Goal: Task Accomplishment & Management: Complete application form

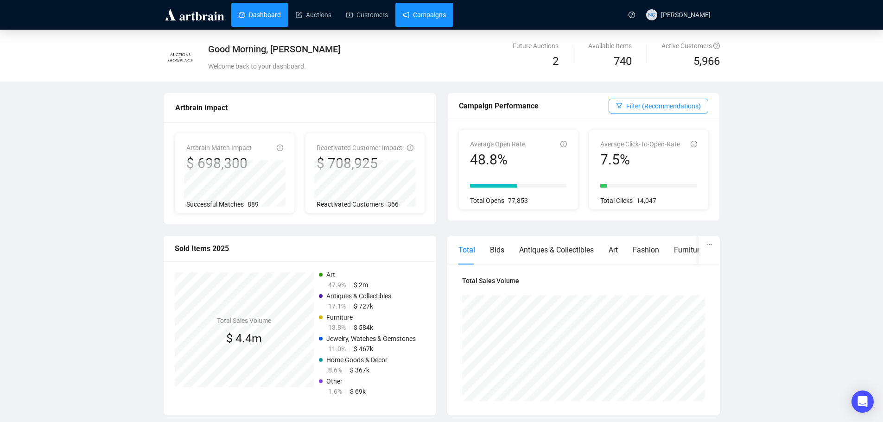
click at [415, 14] on link "Campaigns" at bounding box center [424, 15] width 43 height 24
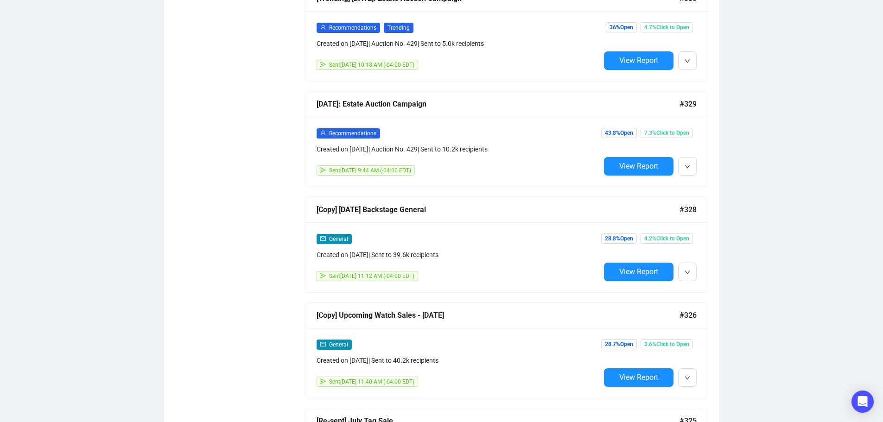
scroll to position [1158, 0]
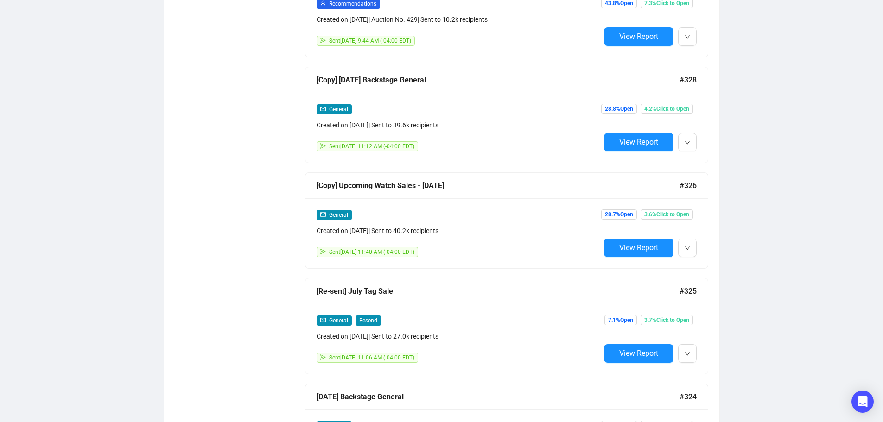
click at [720, 294] on span "Duplicate" at bounding box center [709, 292] width 27 height 7
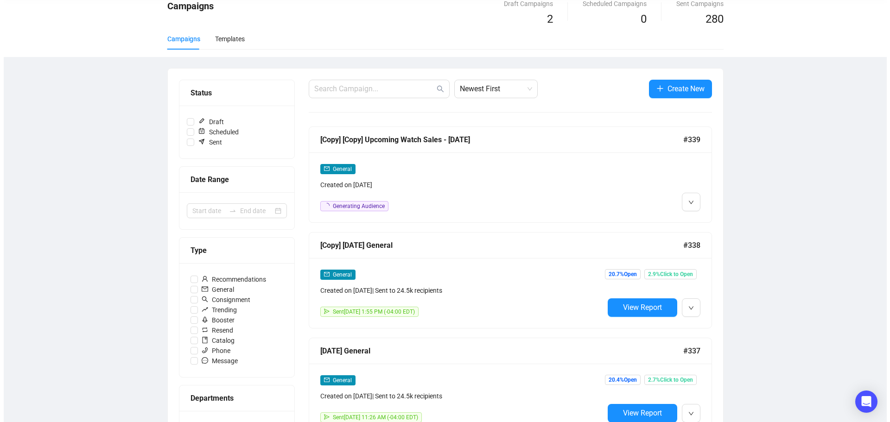
scroll to position [0, 0]
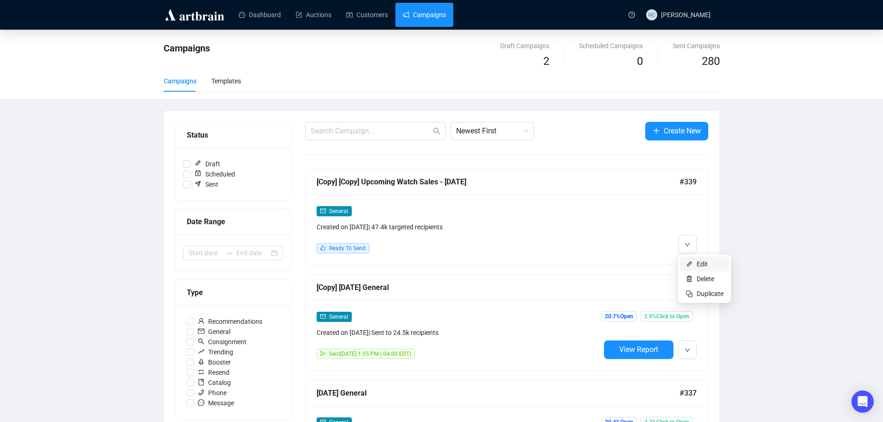
click at [708, 263] on span "Edit" at bounding box center [709, 264] width 27 height 10
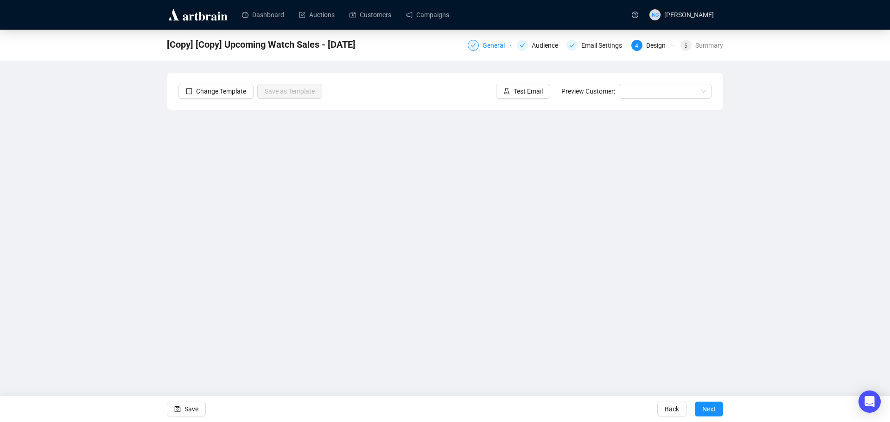
click at [487, 44] on div "General" at bounding box center [496, 45] width 28 height 11
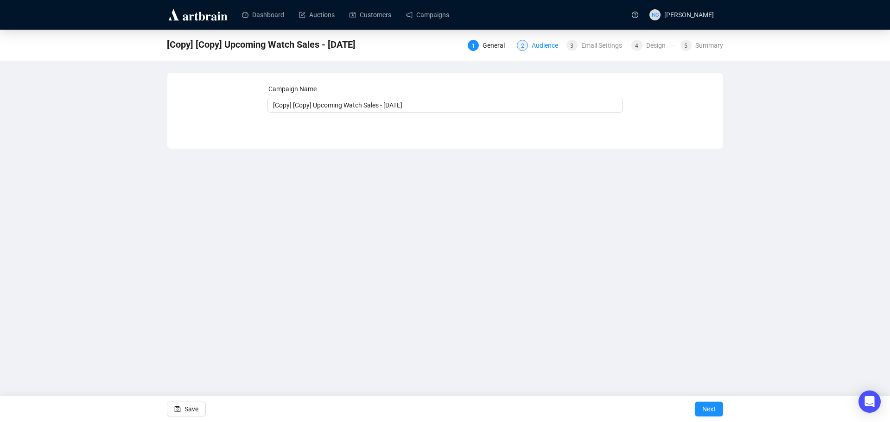
click at [542, 44] on div "Audience" at bounding box center [547, 45] width 32 height 11
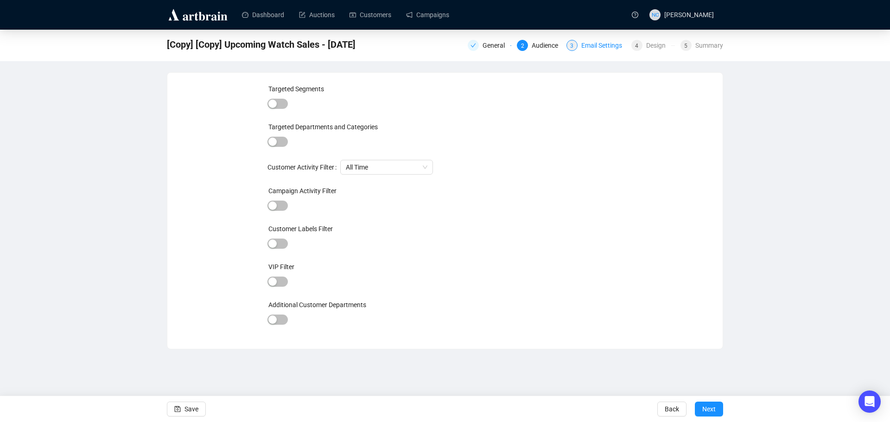
click at [609, 48] on div "Email Settings" at bounding box center [604, 45] width 46 height 11
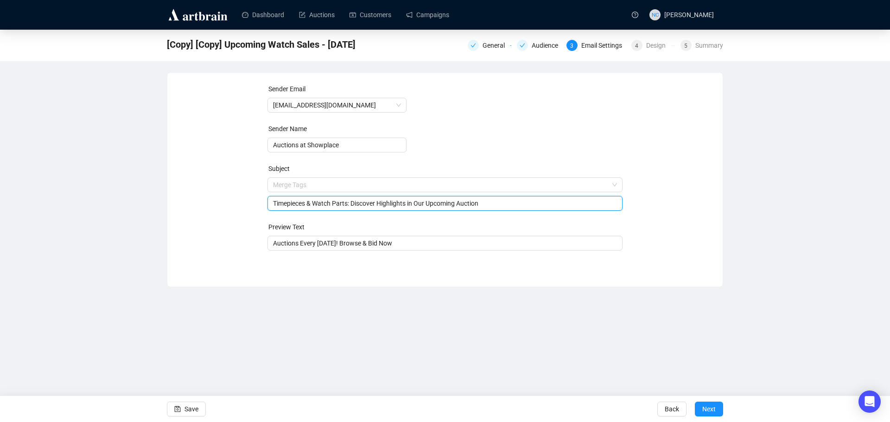
click at [282, 186] on span "Merge Tags Timepieces & Watch Parts: Discover Highlights in Our Upcoming Auction" at bounding box center [444, 194] width 355 height 26
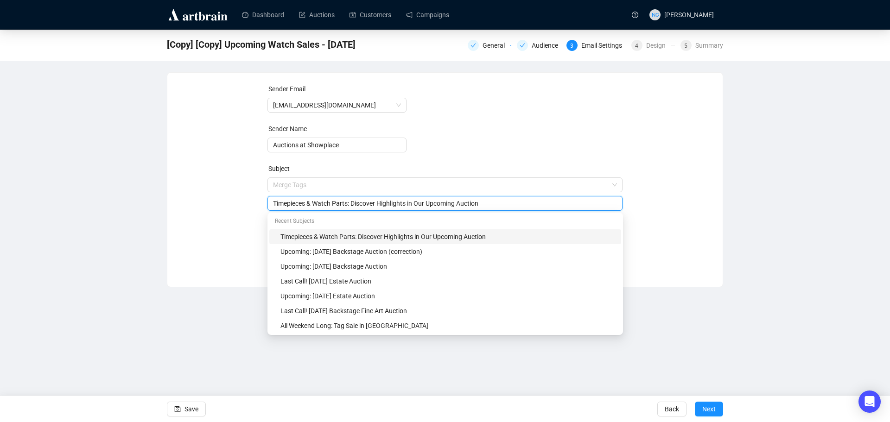
drag, startPoint x: 347, startPoint y: 204, endPoint x: 262, endPoint y: 206, distance: 84.8
click at [262, 206] on div "Sender Email [EMAIL_ADDRESS][DOMAIN_NAME] Sender Name Auctions at Showplace Sub…" at bounding box center [444, 173] width 533 height 178
click at [411, 281] on div "Last Call! [DATE] Estate Auction" at bounding box center [447, 281] width 335 height 10
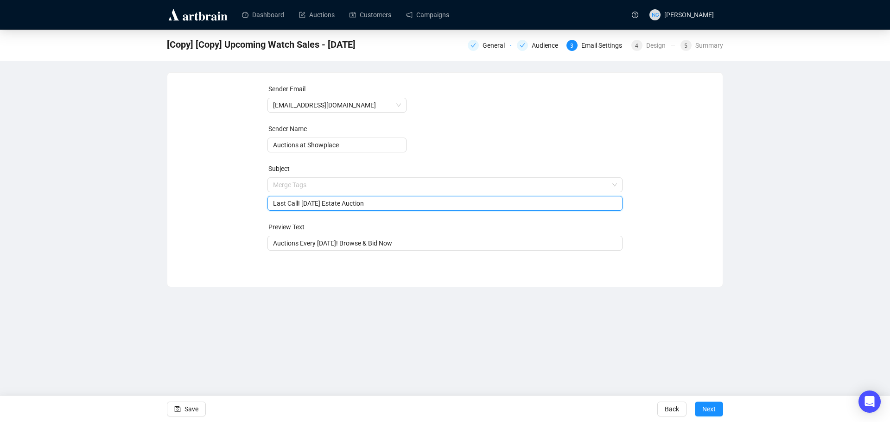
click at [350, 203] on input "Last Call! [DATE] Estate Auction" at bounding box center [445, 203] width 344 height 10
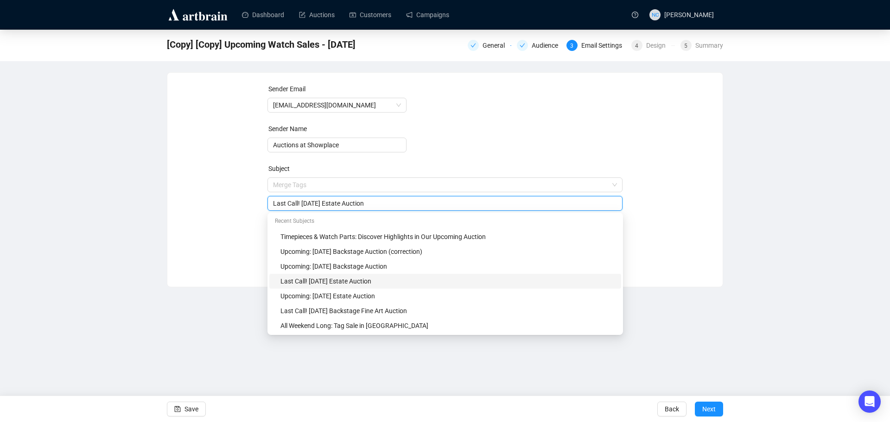
drag, startPoint x: 351, startPoint y: 203, endPoint x: 340, endPoint y: 205, distance: 11.2
click at [340, 205] on input "Last Call! [DATE] Estate Auction" at bounding box center [445, 203] width 344 height 10
paste input "Timepieces & Watch Parts"
click at [439, 205] on input "Last Call! [DATE] Timepieces & Watch Parts Auction" at bounding box center [445, 203] width 344 height 10
type input "Last Call! [DATE] Timepieces & Watch Parts Auction"
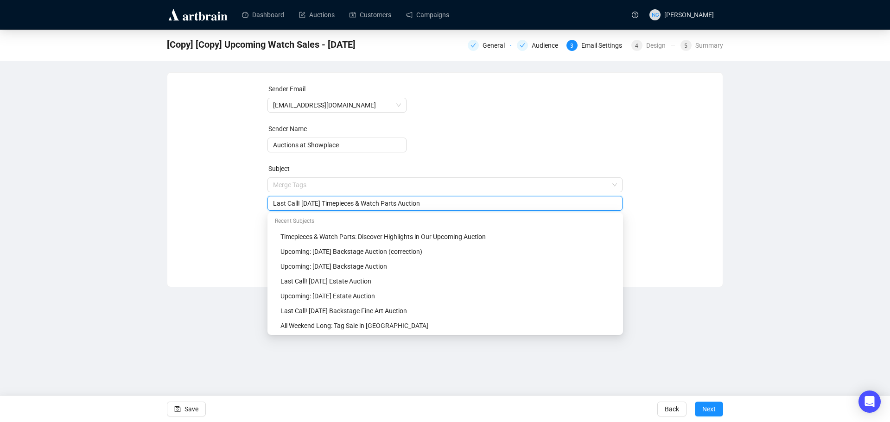
click at [207, 242] on div "Sender Email auctions@nyshowplace.com Sender Name Auctions at Showplace Subject…" at bounding box center [444, 173] width 533 height 178
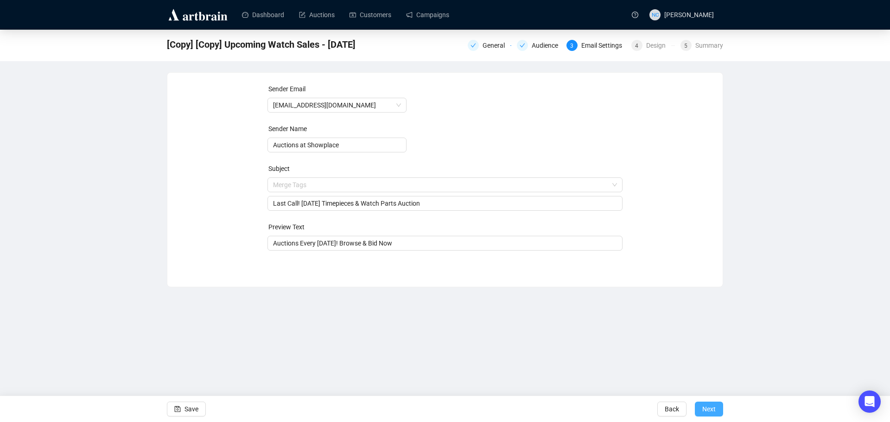
click at [708, 411] on span "Next" at bounding box center [708, 409] width 13 height 26
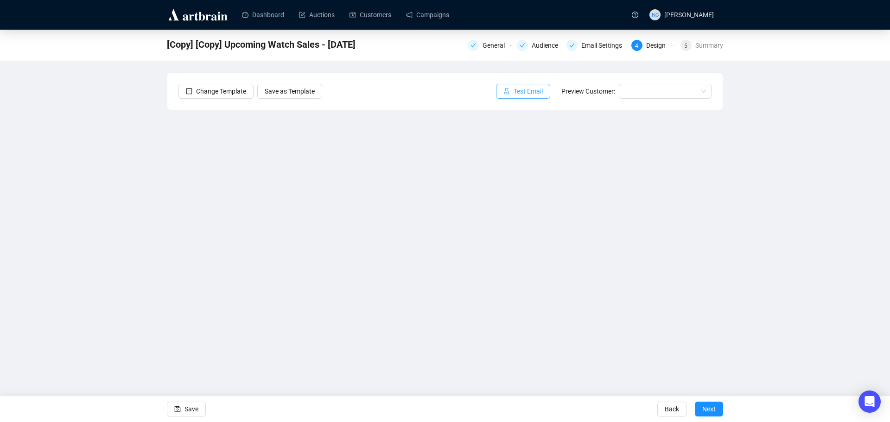
click at [517, 89] on span "Test Email" at bounding box center [527, 91] width 29 height 10
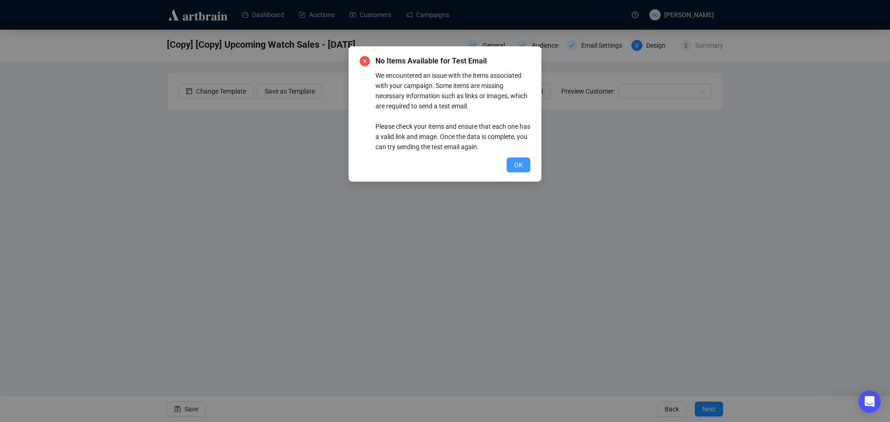
click at [513, 166] on button "OK" at bounding box center [518, 165] width 24 height 15
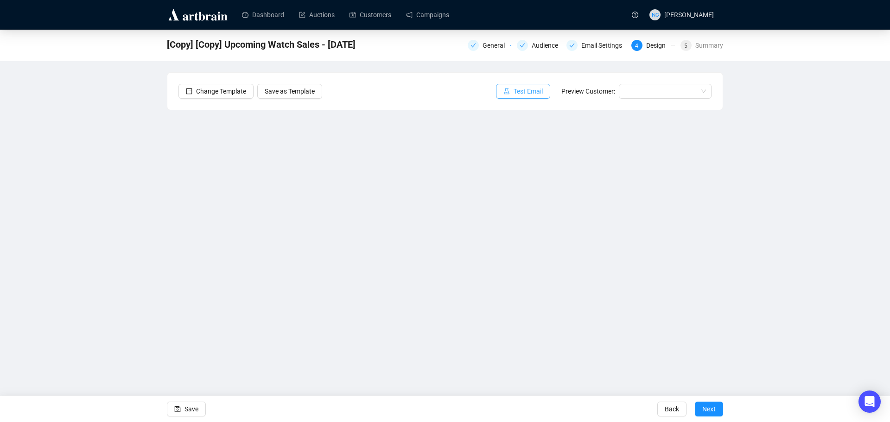
click at [522, 95] on span "Test Email" at bounding box center [527, 91] width 29 height 10
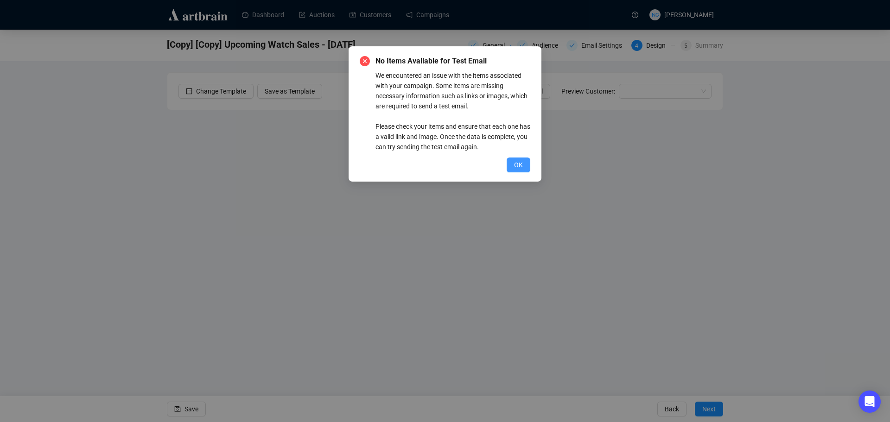
click at [515, 160] on span "OK" at bounding box center [518, 165] width 9 height 10
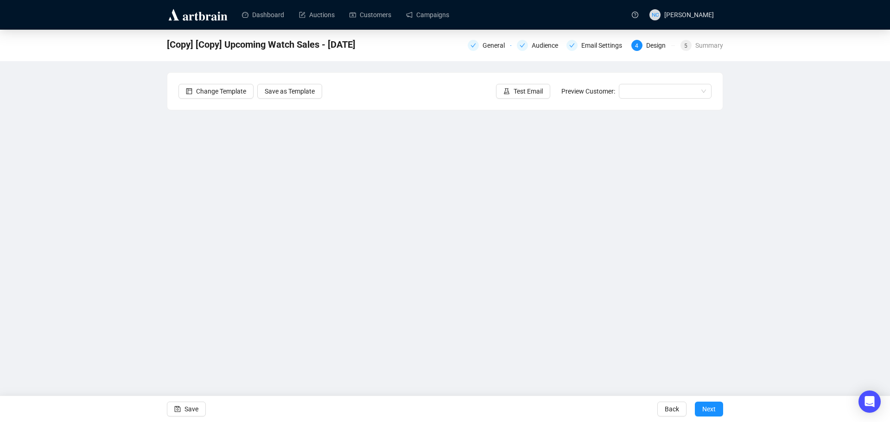
click at [305, 273] on div "Send Test Emails Enter up to 20 Test Email Addresses Send Test Emails" at bounding box center [445, 211] width 890 height 422
click at [412, 285] on div "Send Test Emails Enter up to 20 Test Email Addresses Send Test Emails" at bounding box center [445, 211] width 890 height 422
click at [190, 411] on div "Send Test Emails Enter up to 20 Test Email Addresses Send Test Emails" at bounding box center [445, 211] width 890 height 422
click at [604, 44] on div "Send Test Emails Enter up to 20 Test Email Addresses Send Test Emails" at bounding box center [445, 211] width 890 height 422
click at [186, 415] on span "Save" at bounding box center [191, 409] width 14 height 26
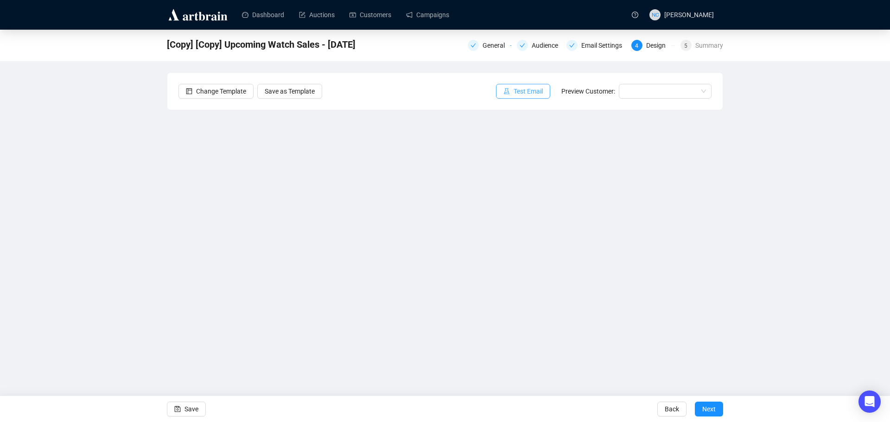
click at [517, 91] on span "Test Email" at bounding box center [527, 91] width 29 height 10
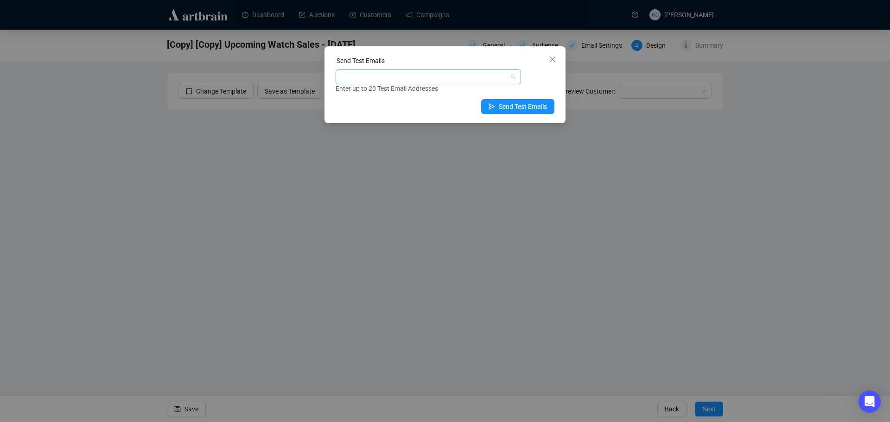
click at [423, 82] on div at bounding box center [423, 76] width 172 height 13
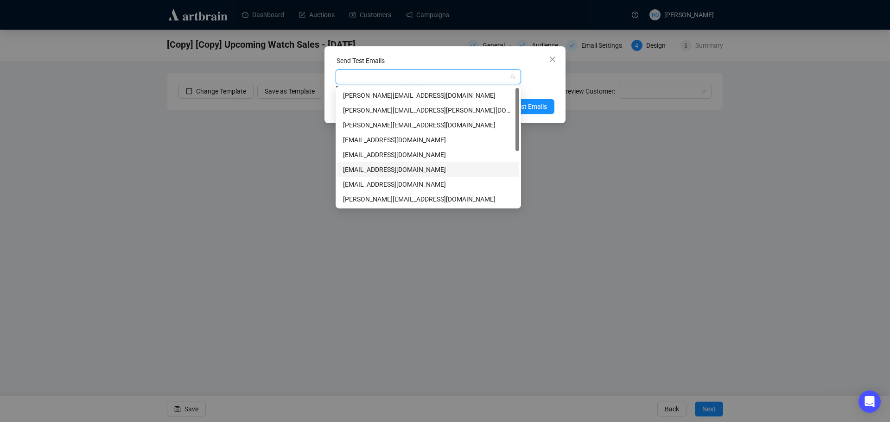
scroll to position [104, 0]
click at [413, 153] on div "[EMAIL_ADDRESS][DOMAIN_NAME]" at bounding box center [428, 155] width 171 height 10
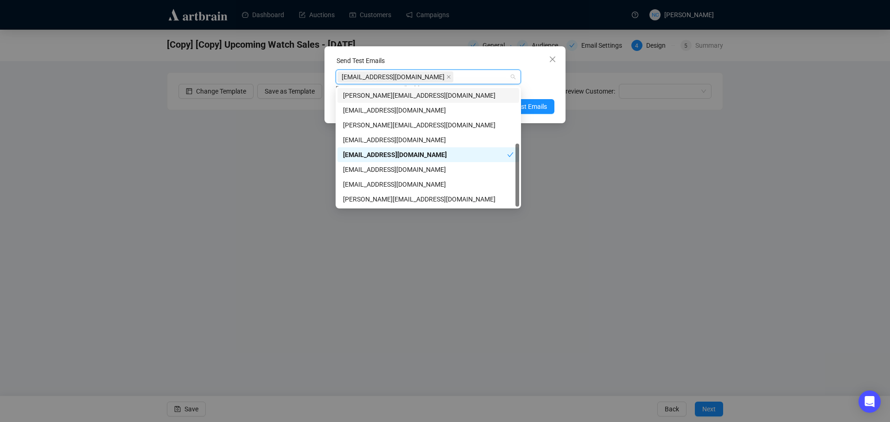
click at [537, 80] on div "[EMAIL_ADDRESS][DOMAIN_NAME] Enter up to 20 Test Email Addresses" at bounding box center [444, 82] width 219 height 24
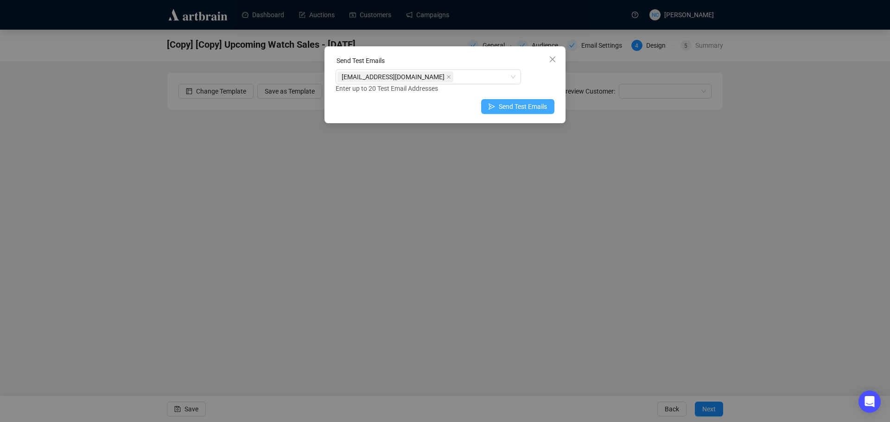
click at [525, 105] on span "Send Test Emails" at bounding box center [523, 106] width 48 height 10
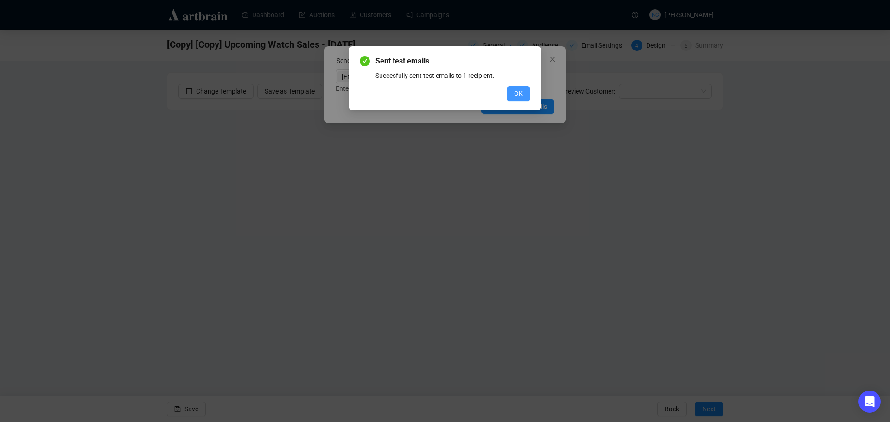
click at [516, 99] on button "OK" at bounding box center [518, 93] width 24 height 15
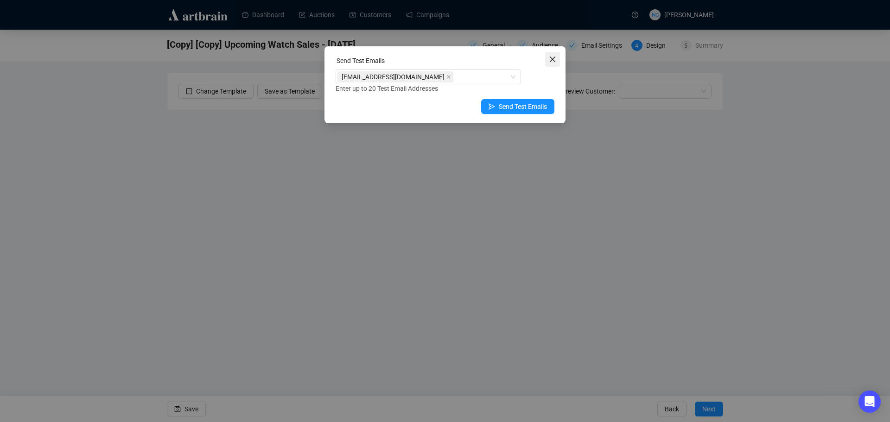
click at [550, 60] on icon "close" at bounding box center [552, 59] width 7 height 7
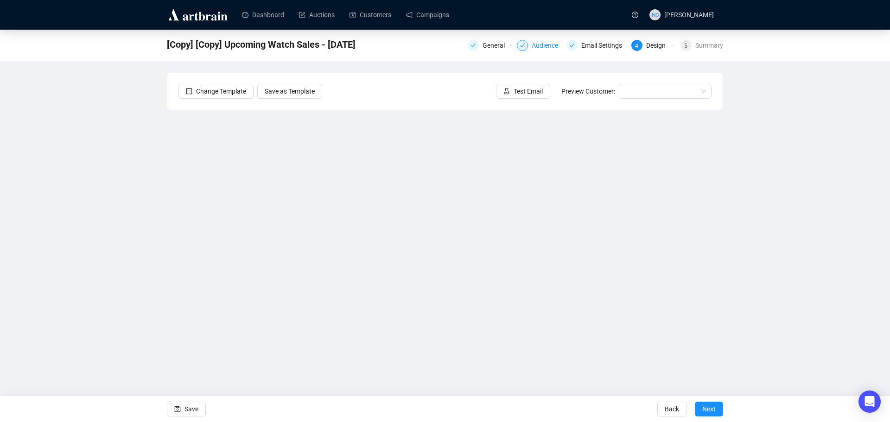
click at [551, 46] on div "Audience" at bounding box center [547, 45] width 32 height 11
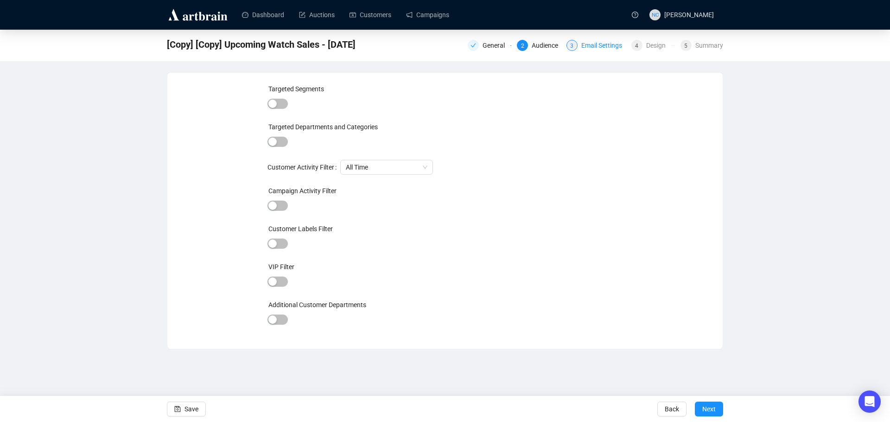
click at [607, 44] on div "Email Settings" at bounding box center [604, 45] width 46 height 11
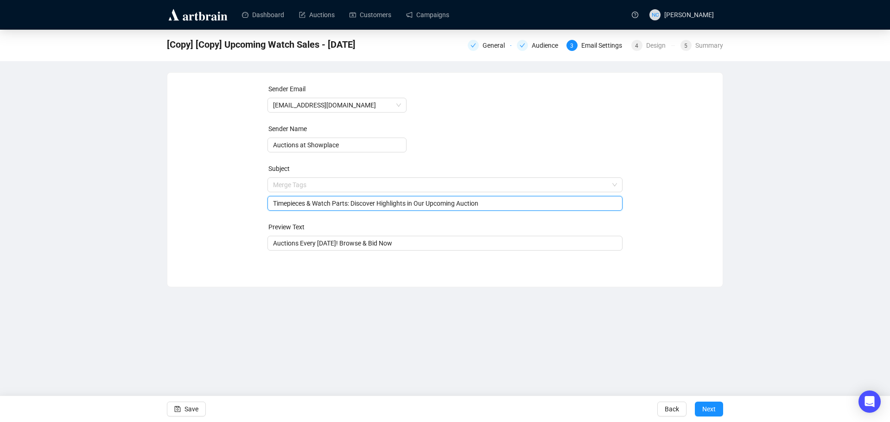
click at [320, 188] on span "Merge Tags Timepieces & Watch Parts: Discover Highlights in Our Upcoming Auction" at bounding box center [444, 194] width 355 height 26
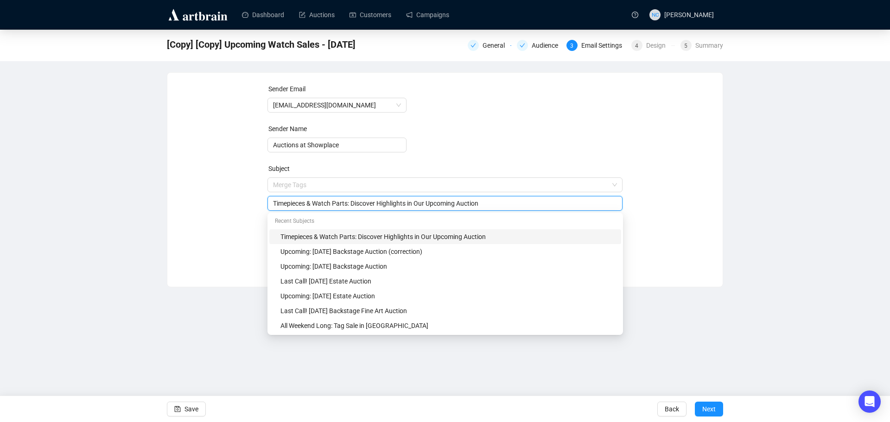
drag, startPoint x: 348, startPoint y: 202, endPoint x: 247, endPoint y: 201, distance: 100.1
click at [247, 201] on div "Sender Email [EMAIL_ADDRESS][DOMAIN_NAME] Sender Name Auctions at Showplace Sub…" at bounding box center [444, 173] width 533 height 178
click at [410, 276] on div "Last Call! [DATE] Estate Auction" at bounding box center [445, 281] width 352 height 15
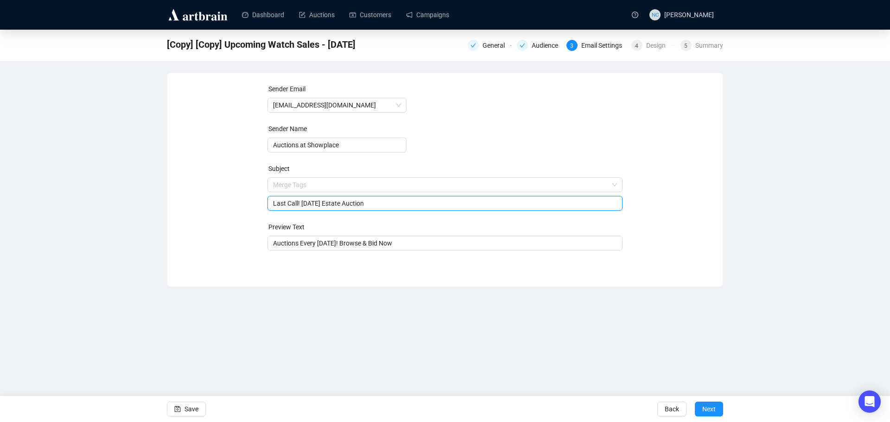
click at [343, 204] on input "Last Call! [DATE] Estate Auction" at bounding box center [445, 203] width 344 height 10
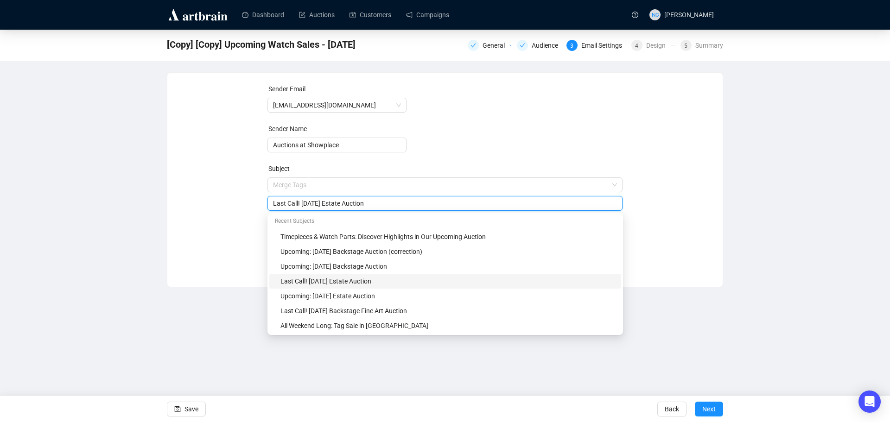
paste input "Timepieces & Watch Parts"
click at [456, 202] on input "Last Call! [DATE] Timepieces & Watch Parts Auction" at bounding box center [445, 203] width 344 height 10
type input "Last Call! [DATE] Timepieces & Watch Parts Auction"
click at [744, 216] on div "[Copy] [Copy] Upcoming Watch Sales - [DATE] General Audience 3 Email Settings 4…" at bounding box center [445, 159] width 890 height 258
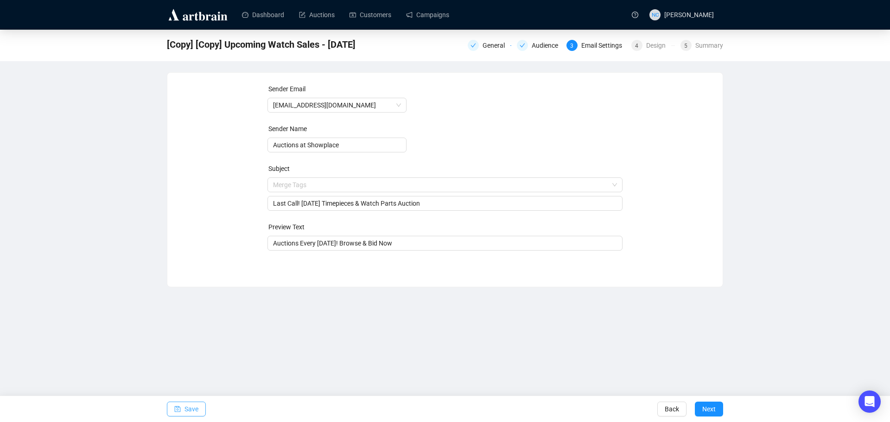
click at [185, 408] on span "Save" at bounding box center [191, 409] width 14 height 26
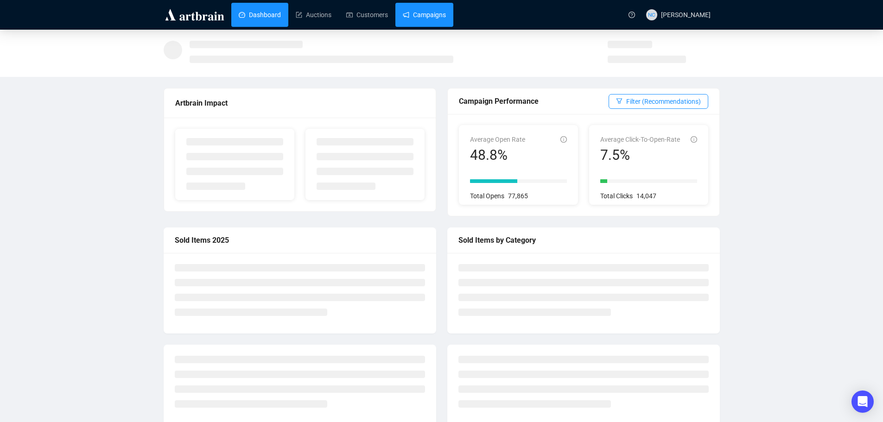
click at [428, 21] on link "Campaigns" at bounding box center [424, 15] width 43 height 24
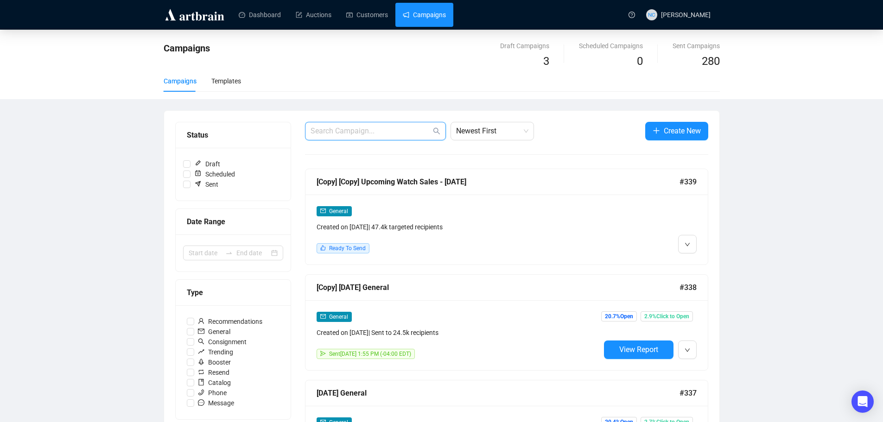
click at [360, 131] on input "text" at bounding box center [370, 131] width 120 height 11
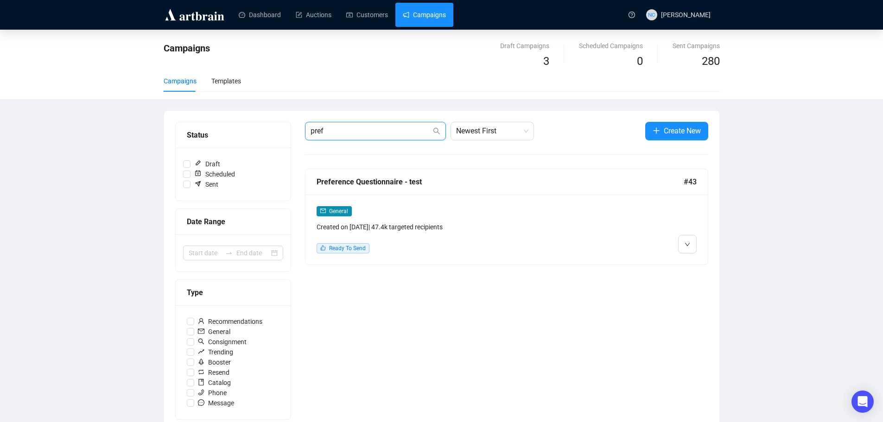
type input "pref"
click at [440, 216] on div "General Created on Dec 1, 2024 | 47.4k targeted recipients" at bounding box center [458, 219] width 284 height 26
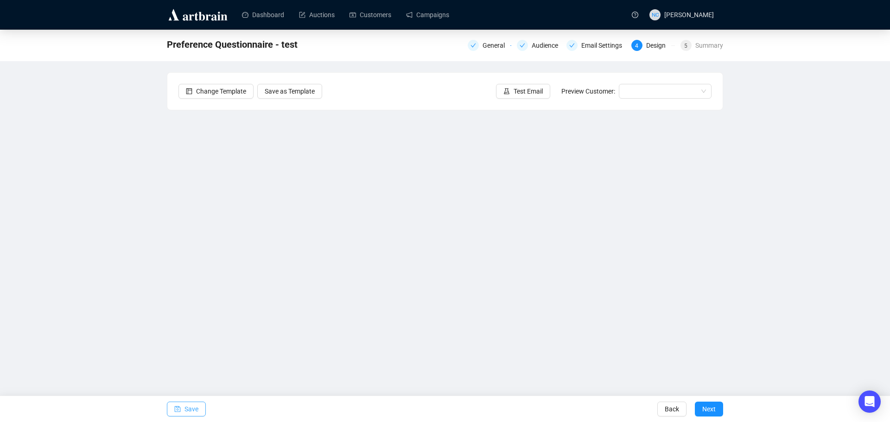
click at [196, 410] on span "Save" at bounding box center [191, 409] width 14 height 26
click at [520, 97] on button "Test Email" at bounding box center [523, 91] width 54 height 15
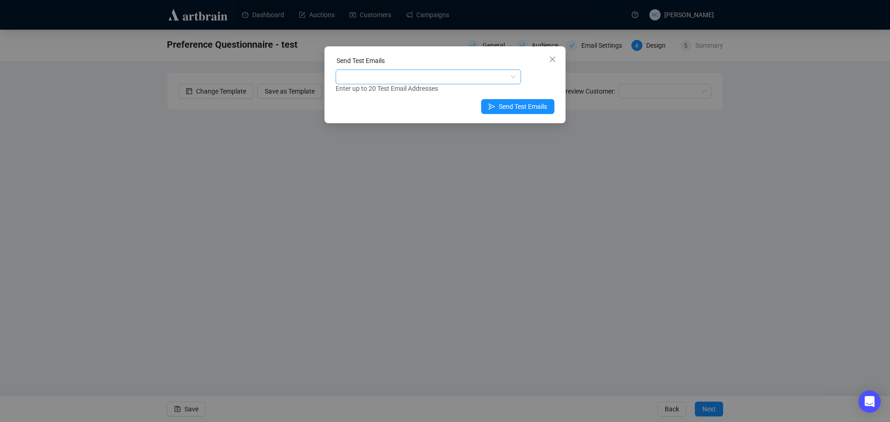
click at [449, 72] on div at bounding box center [423, 76] width 172 height 13
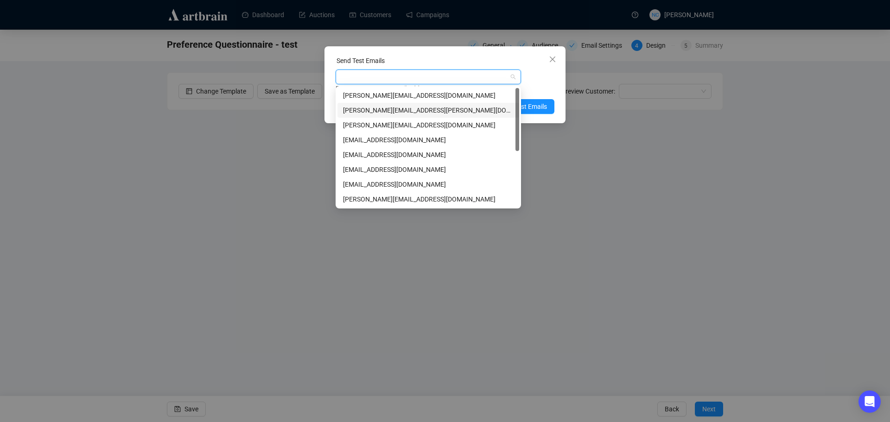
click at [429, 112] on div "[PERSON_NAME][EMAIL_ADDRESS][PERSON_NAME][DOMAIN_NAME]" at bounding box center [428, 110] width 171 height 10
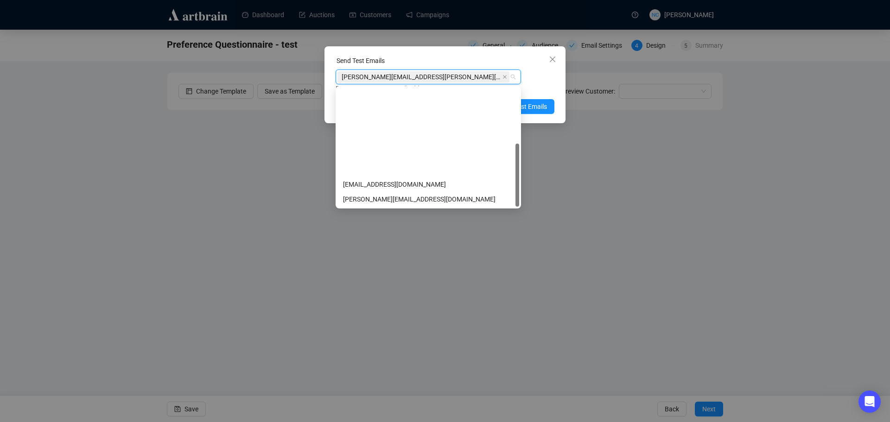
scroll to position [104, 0]
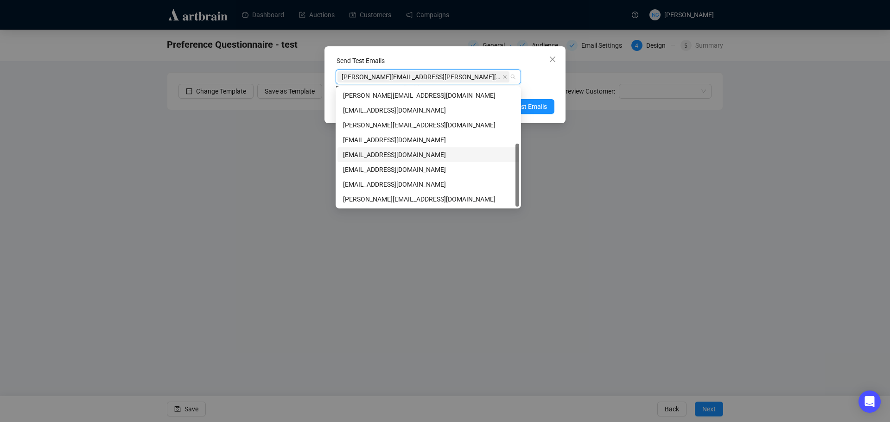
click at [427, 156] on div "[EMAIL_ADDRESS][DOMAIN_NAME]" at bounding box center [428, 155] width 171 height 10
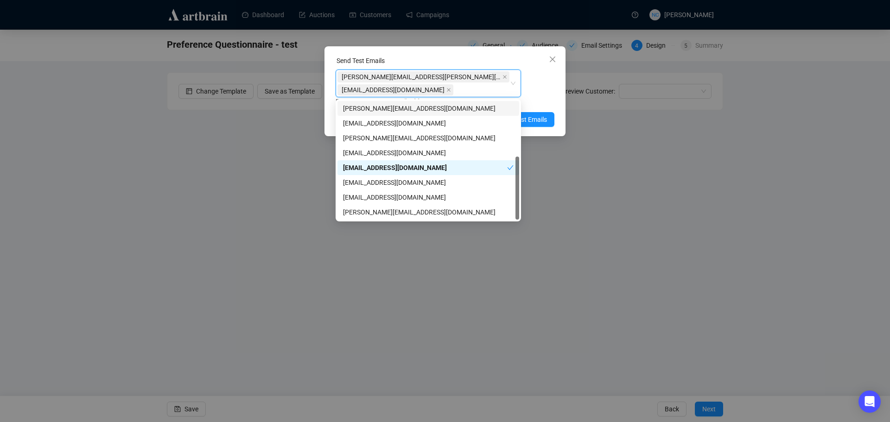
click at [537, 95] on div "shawn.leventhal@gmail.com, nickcheng.ust@gmail.com shawn.leventhal@gmail.com ni…" at bounding box center [444, 88] width 219 height 37
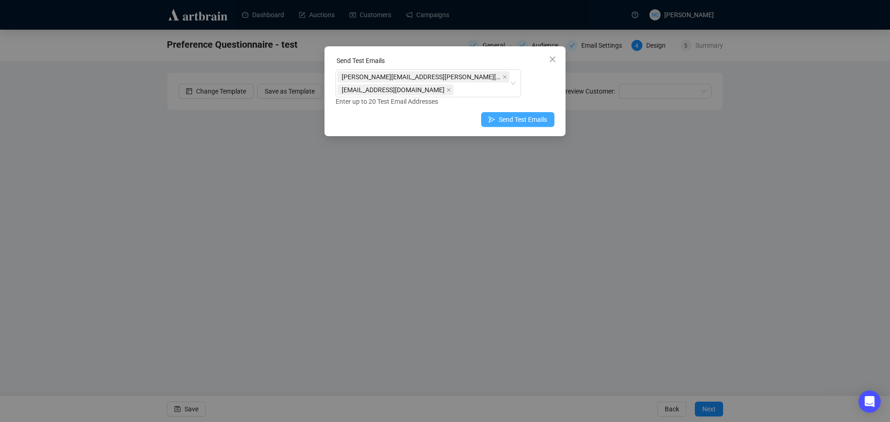
click at [533, 121] on span "Send Test Emails" at bounding box center [523, 119] width 48 height 10
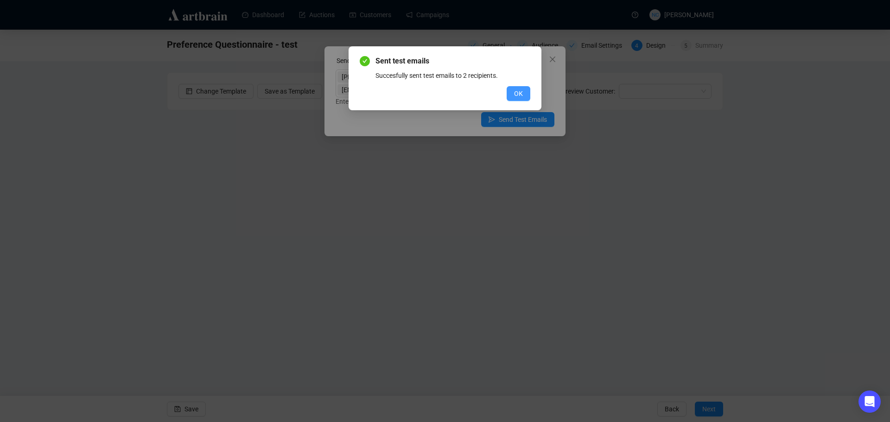
click at [514, 94] on span "OK" at bounding box center [518, 94] width 9 height 10
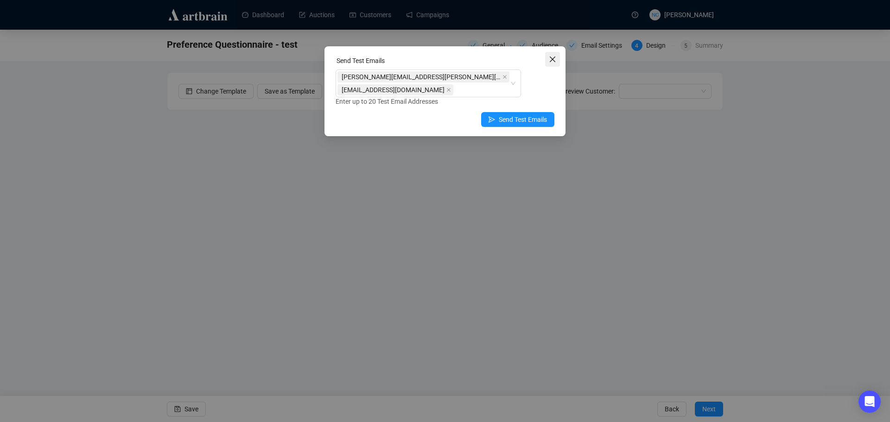
click at [549, 60] on icon "close" at bounding box center [552, 59] width 7 height 7
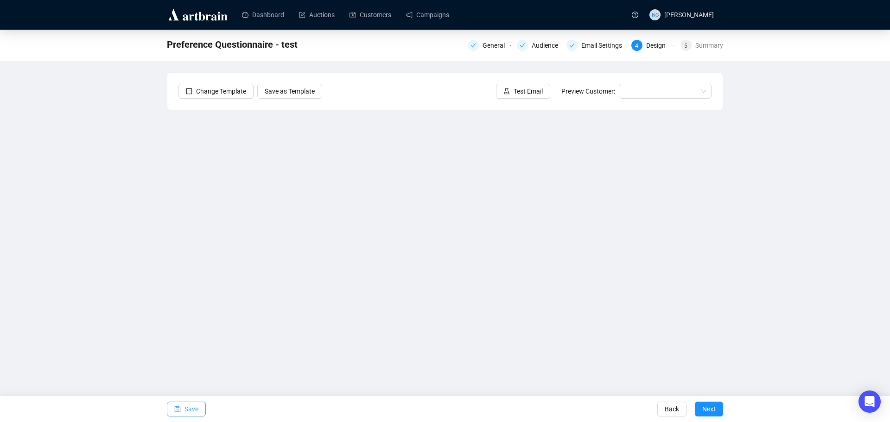
click at [187, 415] on span "Save" at bounding box center [191, 409] width 14 height 26
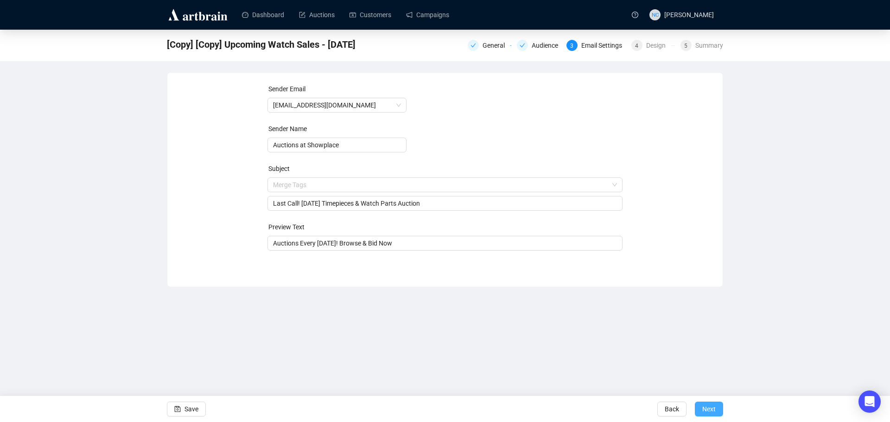
click at [701, 408] on button "Next" at bounding box center [709, 409] width 28 height 15
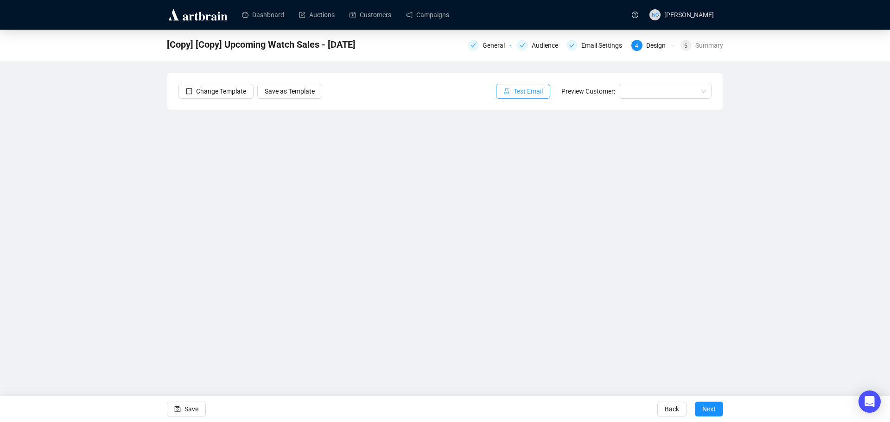
click at [527, 89] on span "Test Email" at bounding box center [527, 91] width 29 height 10
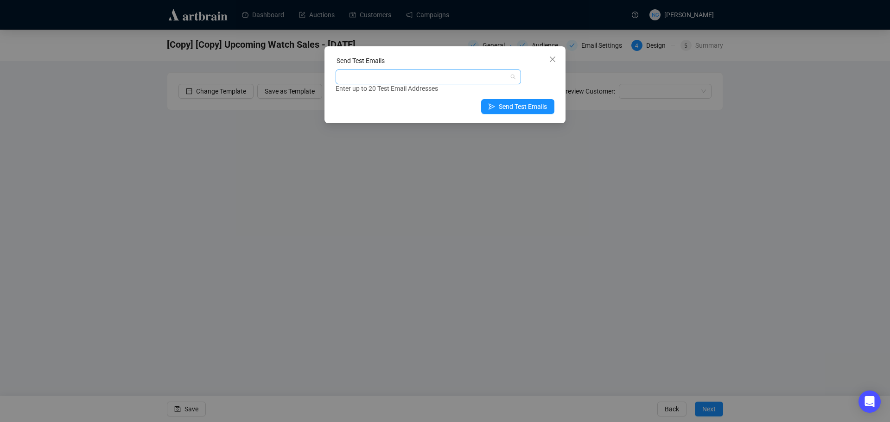
click at [384, 79] on div at bounding box center [423, 76] width 172 height 13
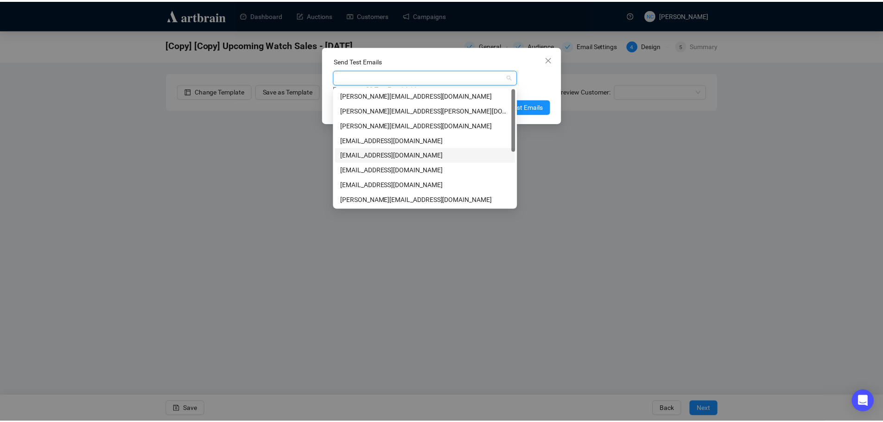
scroll to position [104, 0]
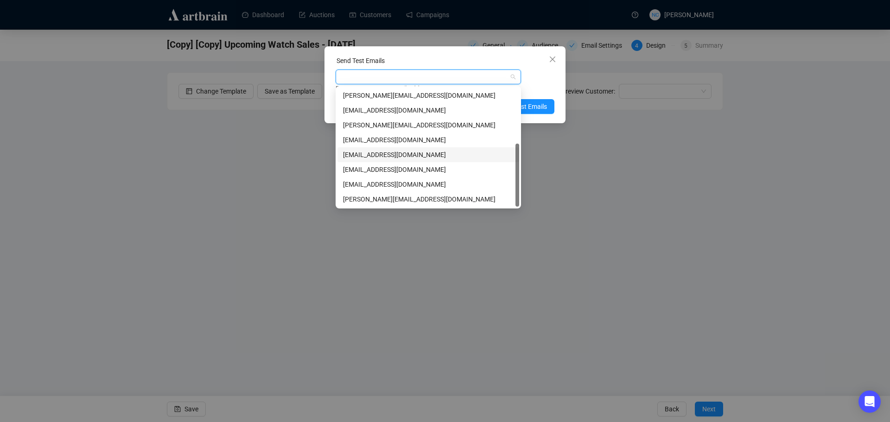
click at [429, 155] on div "[EMAIL_ADDRESS][DOMAIN_NAME]" at bounding box center [428, 155] width 171 height 10
click at [548, 78] on div "nickcheng.ust@gmail.com nickcheng.ust@gmail.com Enter up to 20 Test Email Addre…" at bounding box center [444, 82] width 219 height 24
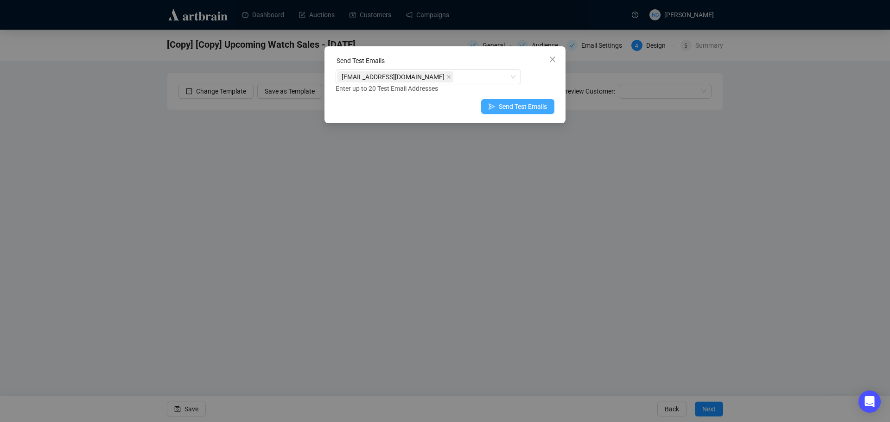
click at [521, 104] on span "Send Test Emails" at bounding box center [523, 106] width 48 height 10
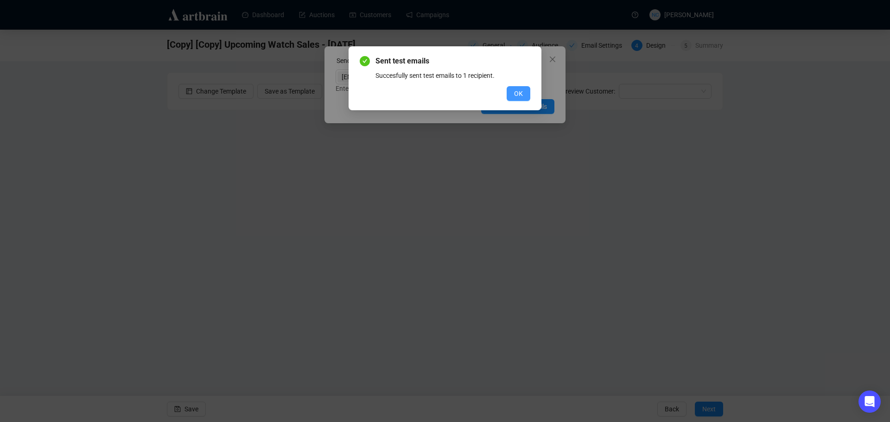
click at [518, 90] on span "OK" at bounding box center [518, 94] width 9 height 10
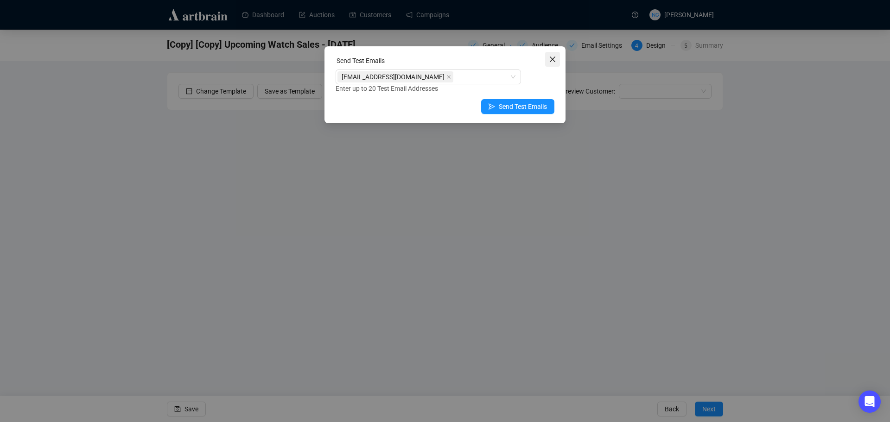
click at [550, 62] on icon "close" at bounding box center [553, 60] width 6 height 6
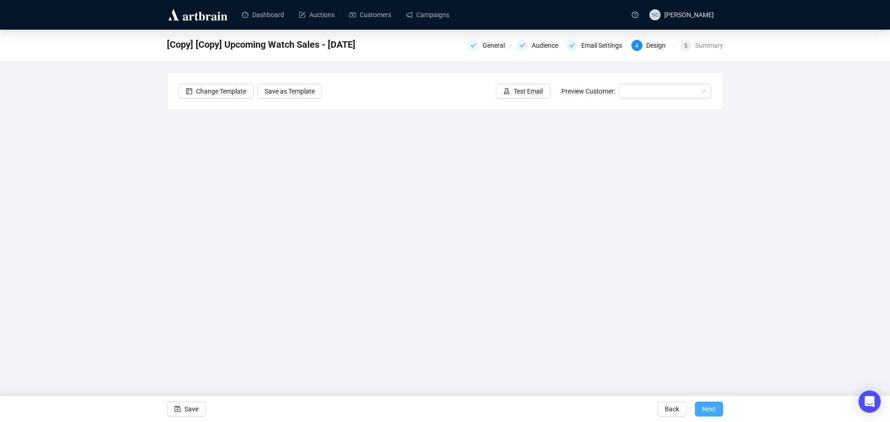
click at [712, 413] on span "Next" at bounding box center [708, 409] width 13 height 26
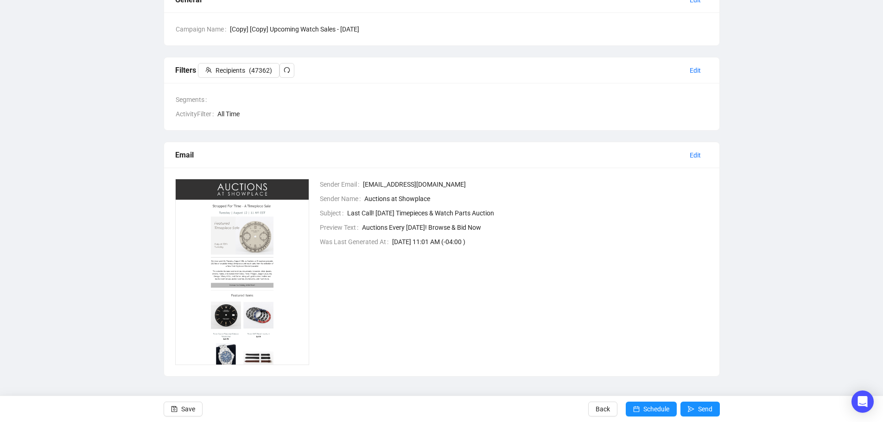
scroll to position [87, 0]
click at [700, 409] on span "Send" at bounding box center [705, 409] width 14 height 26
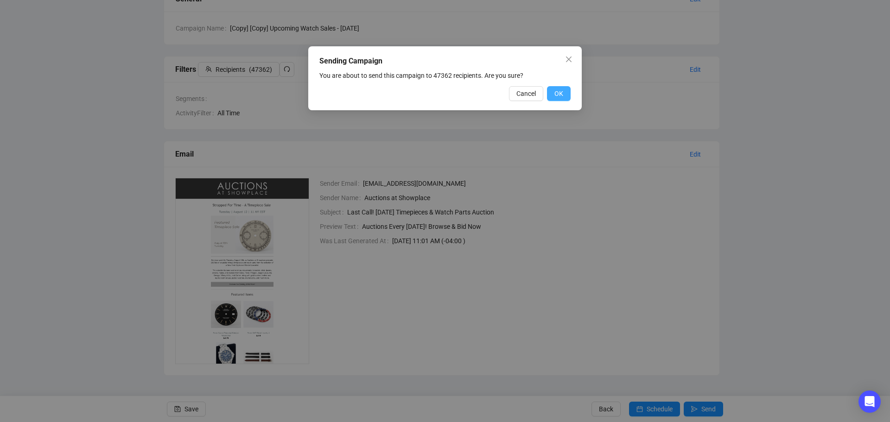
click at [563, 97] on span "OK" at bounding box center [558, 94] width 9 height 10
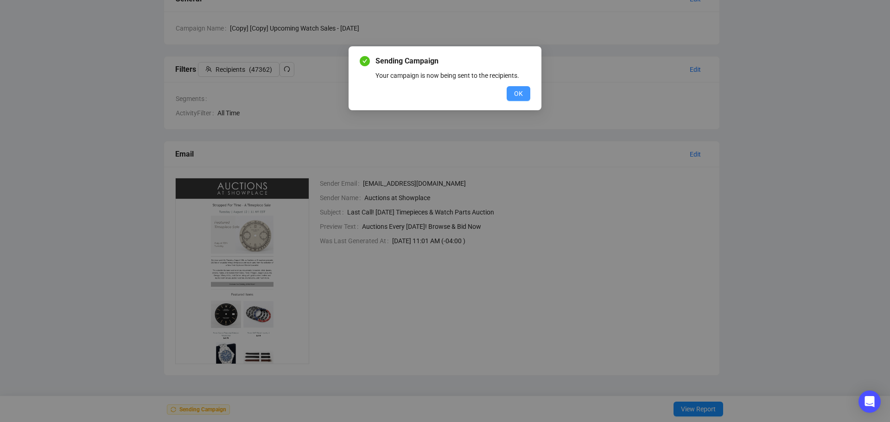
click at [520, 98] on span "OK" at bounding box center [518, 94] width 9 height 10
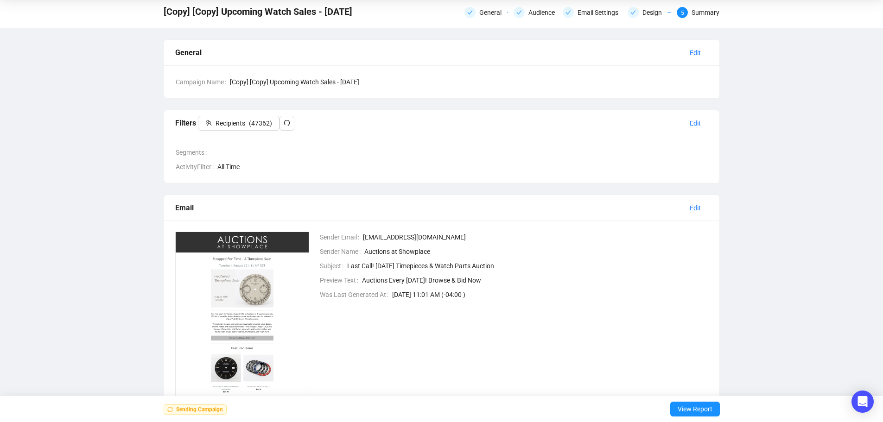
scroll to position [0, 0]
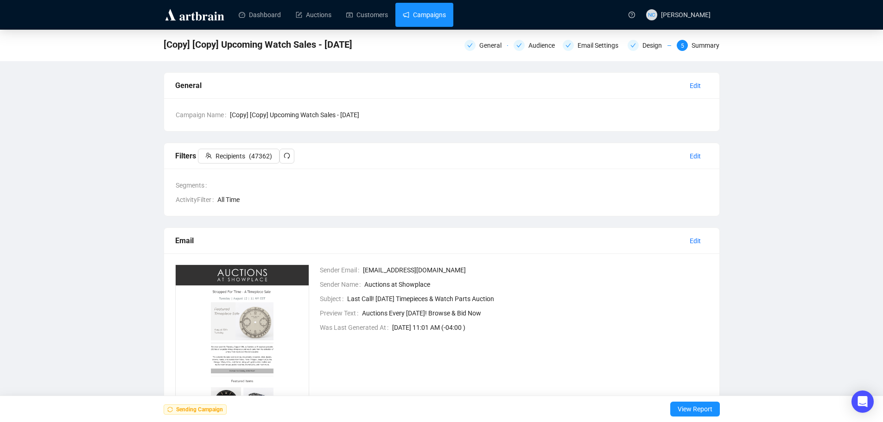
click at [425, 17] on link "Campaigns" at bounding box center [424, 15] width 43 height 24
